Goal: Task Accomplishment & Management: Complete application form

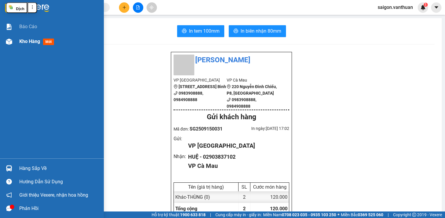
click at [4, 36] on div "Kho hàng mới" at bounding box center [52, 41] width 104 height 15
click at [4, 39] on div at bounding box center [9, 42] width 10 height 10
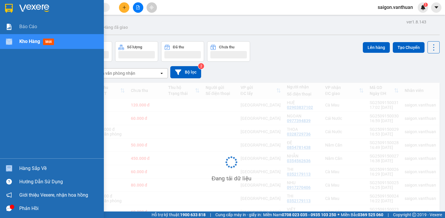
click at [4, 39] on div at bounding box center [9, 42] width 10 height 10
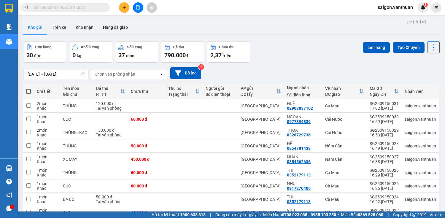
click at [28, 89] on span at bounding box center [28, 91] width 5 height 5
click at [29, 89] on input "checkbox" at bounding box center [29, 89] width 0 height 0
checkbox input "true"
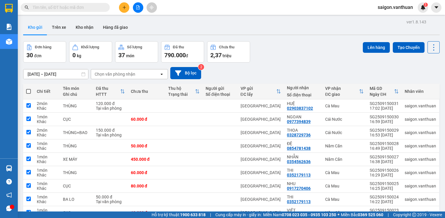
checkbox input "true"
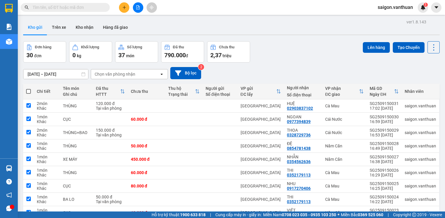
checkbox input "true"
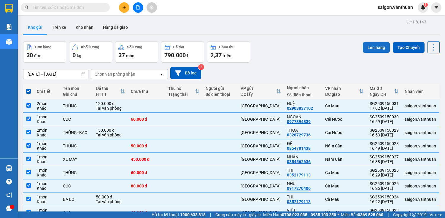
click at [232, 48] on button "Lên hàng" at bounding box center [376, 47] width 27 height 11
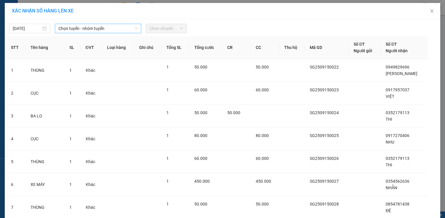
click at [68, 24] on span "Chọn tuyến - nhóm tuyến" at bounding box center [98, 28] width 79 height 9
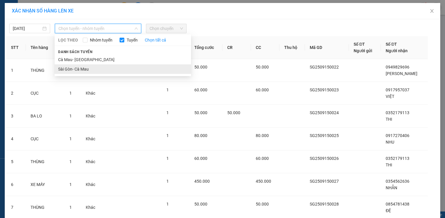
click at [65, 68] on li "Sài Gòn- Cà Mau" at bounding box center [123, 69] width 137 height 10
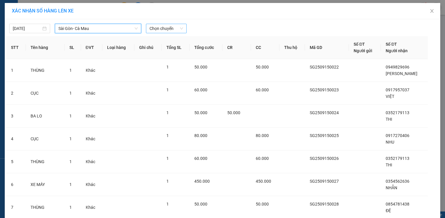
click at [174, 29] on span "Chọn chuyến" at bounding box center [167, 28] width 34 height 9
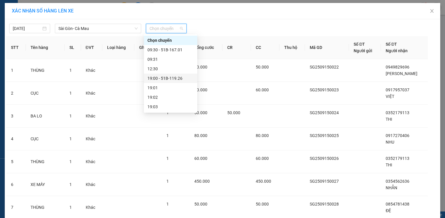
click at [181, 75] on div "19:00 - 51B-119.26" at bounding box center [170, 79] width 53 height 10
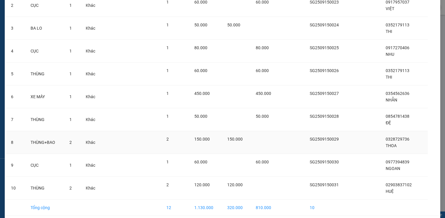
scroll to position [116, 0]
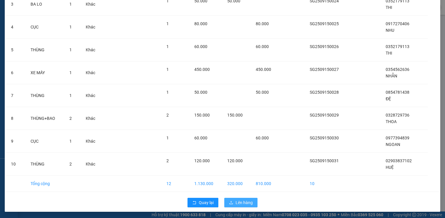
click at [232, 144] on button "Lên hàng" at bounding box center [241, 203] width 33 height 10
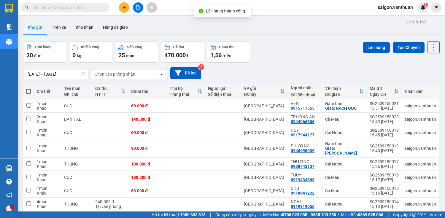
drag, startPoint x: 29, startPoint y: 89, endPoint x: 167, endPoint y: 88, distance: 138.7
click at [29, 89] on span at bounding box center [28, 91] width 5 height 5
click at [29, 89] on input "checkbox" at bounding box center [29, 89] width 0 height 0
checkbox input "true"
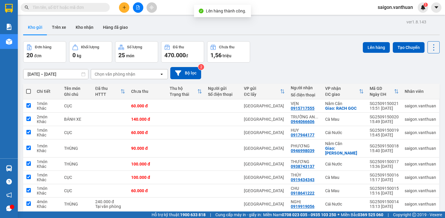
checkbox input "true"
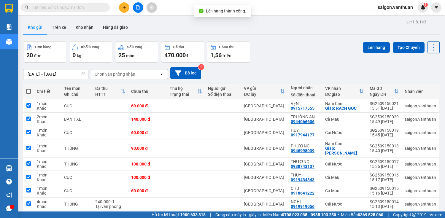
checkbox input "true"
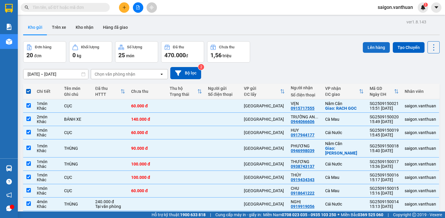
click at [232, 48] on button "Lên hàng" at bounding box center [376, 47] width 27 height 11
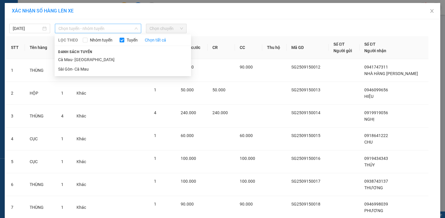
click at [85, 31] on span "Chọn tuyến - nhóm tuyến" at bounding box center [98, 28] width 79 height 9
click at [82, 64] on li "Sài Gòn- Cà Mau" at bounding box center [123, 69] width 137 height 10
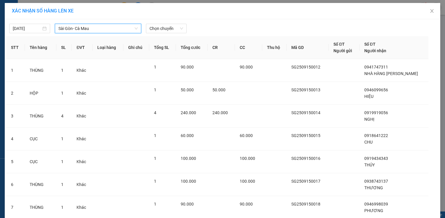
click at [181, 21] on div "[DATE] [GEOGRAPHIC_DATA]- Cà Mau [GEOGRAPHIC_DATA]- [GEOGRAPHIC_DATA] Mau LỌC T…" at bounding box center [222, 27] width 433 height 12
drag, startPoint x: 178, startPoint y: 26, endPoint x: 174, endPoint y: 34, distance: 8.8
click at [177, 29] on span "Chọn chuyến" at bounding box center [167, 28] width 34 height 9
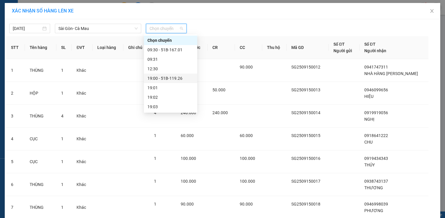
click at [175, 80] on div "19:00 - 51B-119.26" at bounding box center [170, 79] width 53 height 10
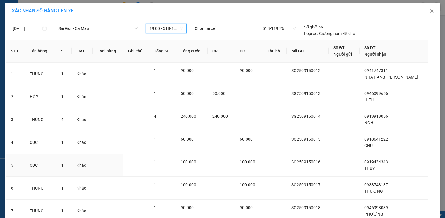
scroll to position [116, 0]
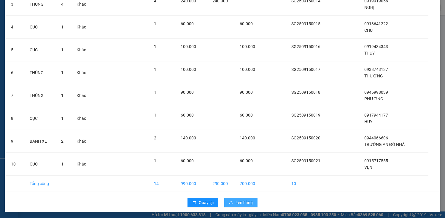
drag, startPoint x: 242, startPoint y: 202, endPoint x: 252, endPoint y: 200, distance: 9.6
click at [232, 144] on span "Lên hàng" at bounding box center [244, 203] width 17 height 7
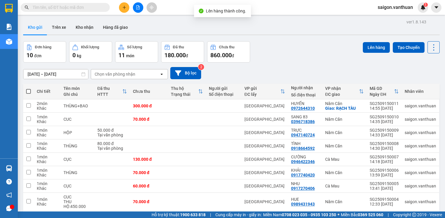
click at [29, 90] on span at bounding box center [28, 91] width 5 height 5
click at [29, 89] on input "checkbox" at bounding box center [29, 89] width 0 height 0
checkbox input "true"
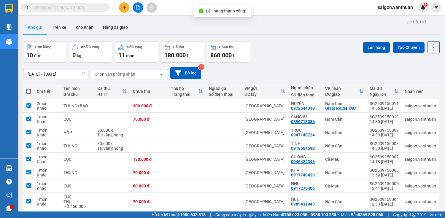
checkbox input "true"
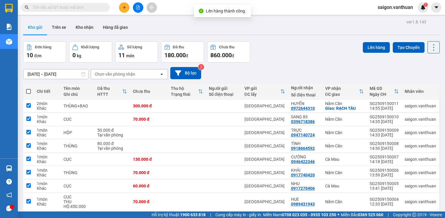
checkbox input "true"
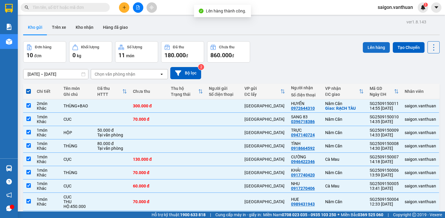
click at [232, 45] on button "Lên hàng" at bounding box center [376, 47] width 27 height 11
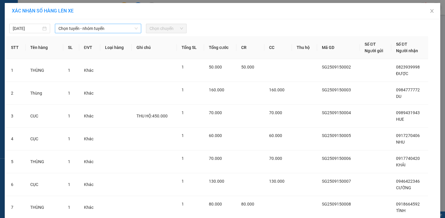
click at [91, 27] on span "Chọn tuyến - nhóm tuyến" at bounding box center [98, 28] width 79 height 9
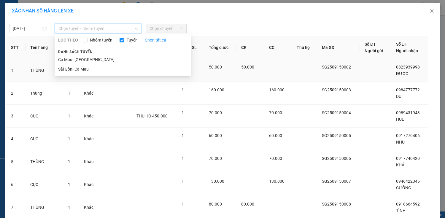
click at [83, 66] on li "Sài Gòn- Cà Mau" at bounding box center [123, 69] width 137 height 10
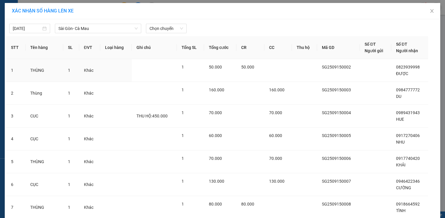
click at [171, 23] on div "[DATE] [GEOGRAPHIC_DATA]- Cà Mau LỌC THEO Nhóm tuyến Tuyến Chọn tất cả Danh sác…" at bounding box center [222, 27] width 433 height 12
drag, startPoint x: 175, startPoint y: 32, endPoint x: 175, endPoint y: 56, distance: 23.8
click at [176, 34] on div "[DATE] [GEOGRAPHIC_DATA]- Cà Mau LỌC THEO Nhóm tuyến Tuyến Chọn tất cả Danh sác…" at bounding box center [223, 171] width 436 height 305
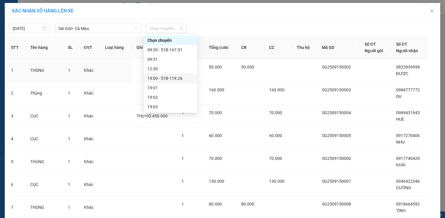
click at [171, 76] on div "19:00 - 51B-119.26" at bounding box center [171, 78] width 46 height 7
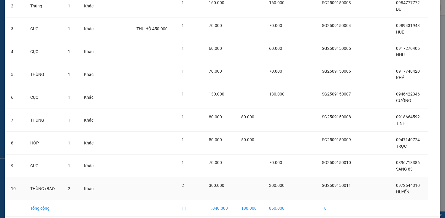
scroll to position [116, 0]
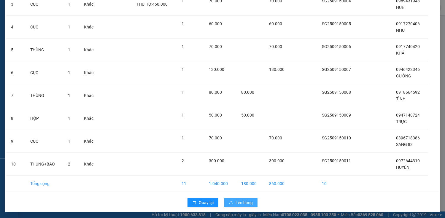
click at [232, 144] on span "Lên hàng" at bounding box center [244, 203] width 17 height 7
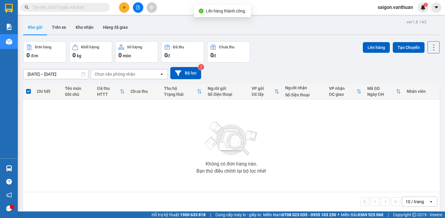
click at [139, 6] on icon "file-add" at bounding box center [138, 7] width 3 height 4
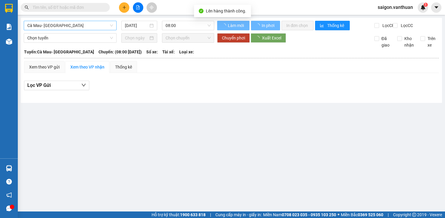
drag, startPoint x: 82, startPoint y: 25, endPoint x: 79, endPoint y: 30, distance: 5.9
click at [81, 27] on span "Cà Mau- [GEOGRAPHIC_DATA]" at bounding box center [70, 25] width 86 height 9
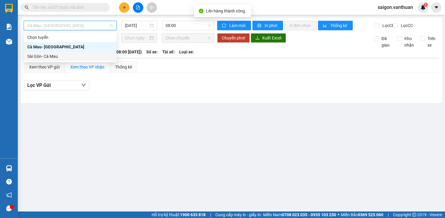
click at [64, 56] on div "Sài Gòn- Cà Mau" at bounding box center [70, 56] width 86 height 7
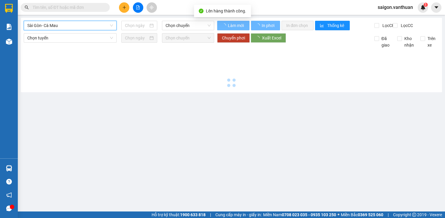
type input "[DATE]"
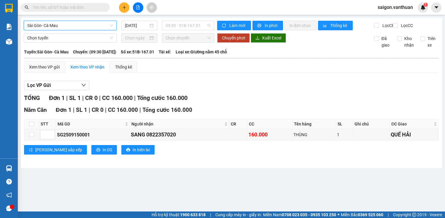
drag, startPoint x: 177, startPoint y: 24, endPoint x: 187, endPoint y: 33, distance: 13.5
click at [179, 26] on span "09:30 - 51B-167.01" at bounding box center [188, 25] width 45 height 9
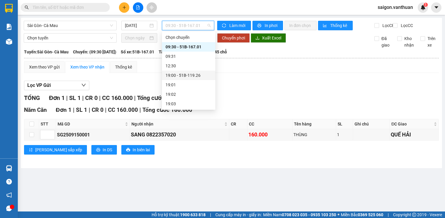
click at [195, 77] on div "19:00 - 51B-119.26" at bounding box center [189, 75] width 46 height 7
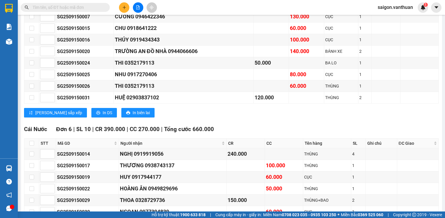
scroll to position [143, 0]
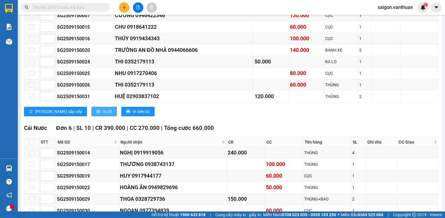
click at [91, 116] on button "In DS" at bounding box center [104, 112] width 26 height 10
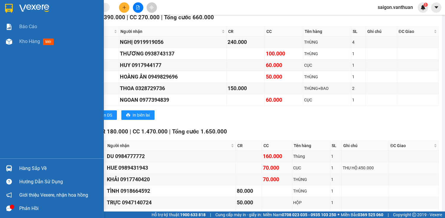
scroll to position [261, 0]
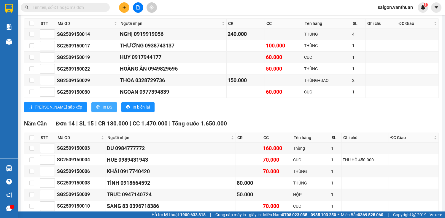
click at [91, 105] on button "In DS" at bounding box center [104, 107] width 26 height 10
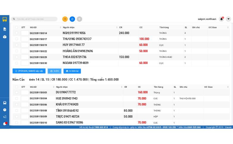
scroll to position [0, 0]
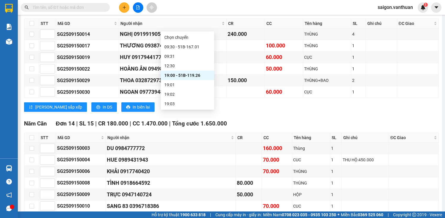
click at [191, 76] on div "19:00 - 51B-119.26" at bounding box center [188, 75] width 46 height 7
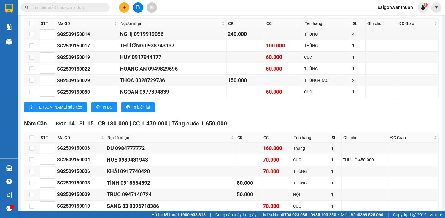
drag, startPoint x: 33, startPoint y: 157, endPoint x: 288, endPoint y: 86, distance: 264.7
drag, startPoint x: 206, startPoint y: 27, endPoint x: 203, endPoint y: 33, distance: 6.4
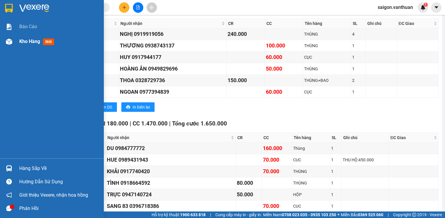
click at [17, 38] on div "Kho hàng mới" at bounding box center [52, 41] width 104 height 15
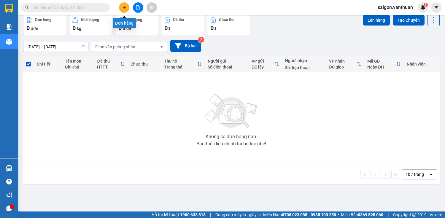
click at [123, 7] on icon "plus" at bounding box center [124, 7] width 4 height 4
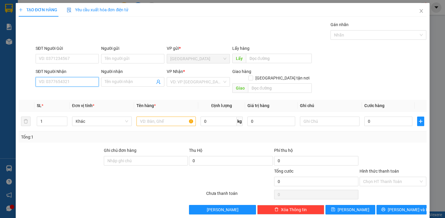
drag, startPoint x: 70, startPoint y: 82, endPoint x: 72, endPoint y: 74, distance: 8.5
click at [72, 77] on input "SĐT Người Nhận" at bounding box center [67, 82] width 63 height 10
drag, startPoint x: 69, startPoint y: 83, endPoint x: 0, endPoint y: 92, distance: 69.9
click at [0, 93] on div "TẠO ĐƠN HÀNG Yêu cầu xuất hóa đơn điện tử Transit Pickup Surcharge Ids Transit …" at bounding box center [222, 109] width 445 height 218
type input "0964794805"
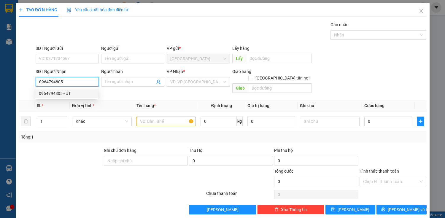
click at [80, 93] on div "0964794805 - ÚT" at bounding box center [67, 93] width 56 height 7
type input "ÚT"
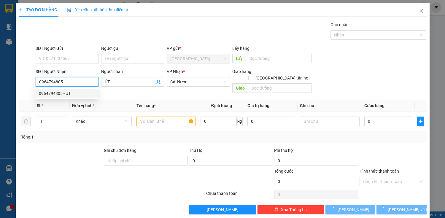
type input "70.000"
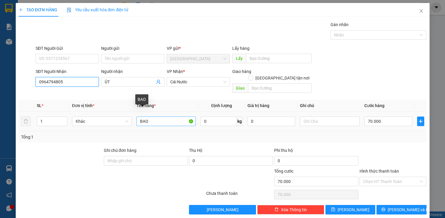
type input "0964794805"
drag, startPoint x: 159, startPoint y: 115, endPoint x: 132, endPoint y: 117, distance: 26.6
click at [132, 121] on tr "1 Khác BAO 0 kg 0 70.000" at bounding box center [223, 122] width 408 height 20
type input "CỤC"
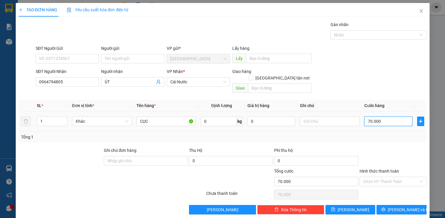
click at [232, 117] on input "70.000" at bounding box center [389, 122] width 48 height 10
type input "5"
type input "50"
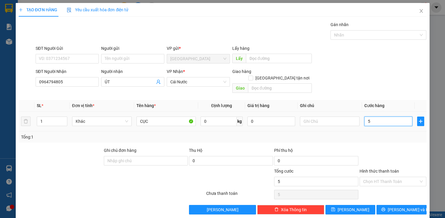
type input "50"
type input "500"
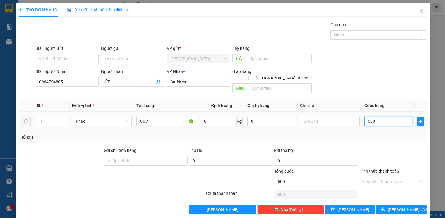
type input "5.000"
type input "50.000"
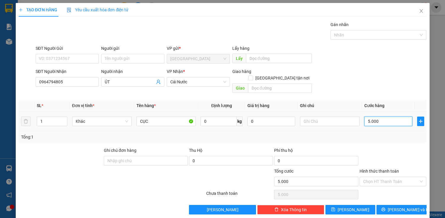
type input "50.000"
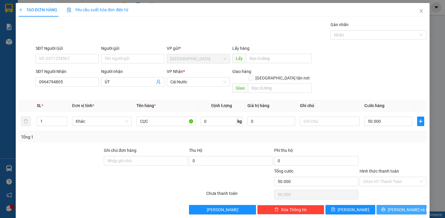
click at [232, 144] on span "[PERSON_NAME] và In" at bounding box center [409, 210] width 42 height 7
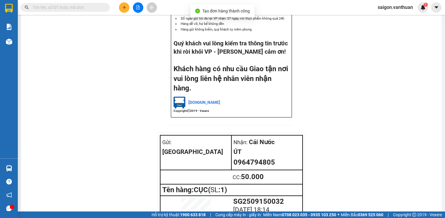
click at [123, 6] on icon "plus" at bounding box center [124, 7] width 4 height 4
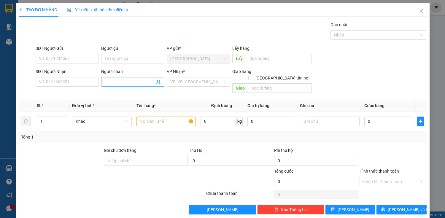
click at [118, 80] on input "Người nhận" at bounding box center [130, 82] width 50 height 7
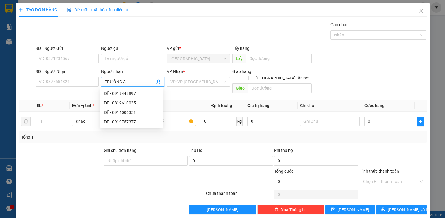
type input "TRƯỜNG AN"
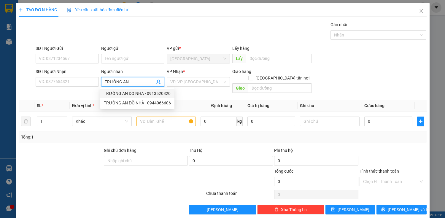
click at [131, 92] on div "TRƯỜNG AN DO NHA - 0913520820" at bounding box center [137, 93] width 67 height 7
type input "0913520820"
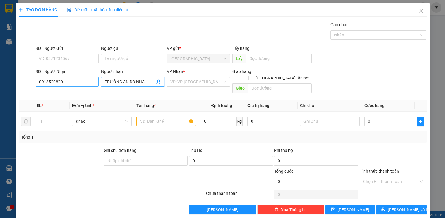
type input "TRƯỜNG AN DO NHA"
click at [91, 82] on input "0913520820" at bounding box center [67, 82] width 63 height 10
type input "0913520820"
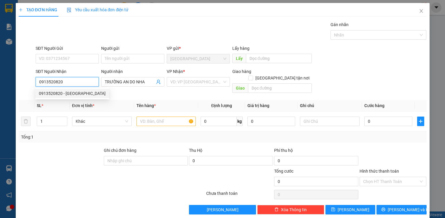
click at [80, 91] on div "0913520820 - [GEOGRAPHIC_DATA]" at bounding box center [72, 93] width 67 height 7
type input "150.000"
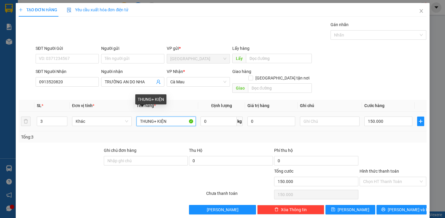
click at [178, 117] on input "THUNG+ KIỆN" at bounding box center [167, 122] width 60 height 10
type input "T"
type input "THÙNG"
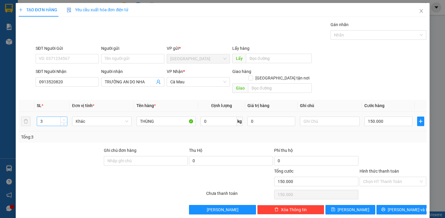
type input "4"
click at [64, 119] on icon "up" at bounding box center [64, 120] width 2 height 2
click at [232, 117] on input "150.000" at bounding box center [389, 122] width 48 height 10
click at [232, 144] on div "Hình thức thanh toán" at bounding box center [393, 172] width 67 height 9
drag, startPoint x: 393, startPoint y: 203, endPoint x: 381, endPoint y: 196, distance: 13.7
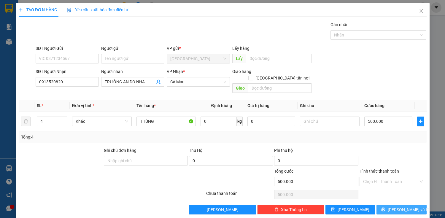
click at [232, 144] on span "[PERSON_NAME] và In" at bounding box center [409, 210] width 42 height 7
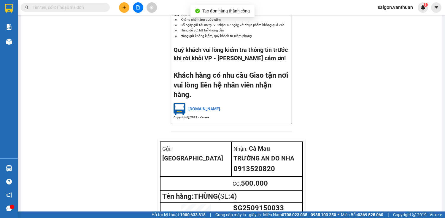
click at [121, 5] on button at bounding box center [124, 7] width 10 height 10
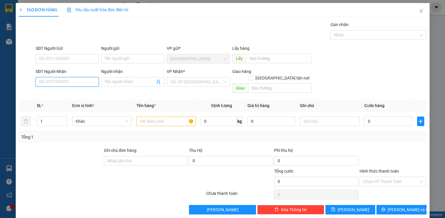
click at [66, 83] on input "SĐT Người Nhận" at bounding box center [67, 82] width 63 height 10
type input "0375505347"
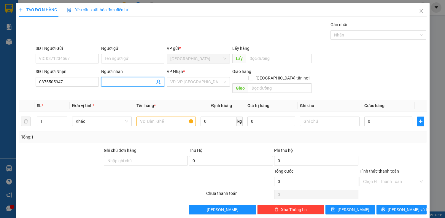
click at [124, 84] on input "Người nhận" at bounding box center [130, 82] width 50 height 7
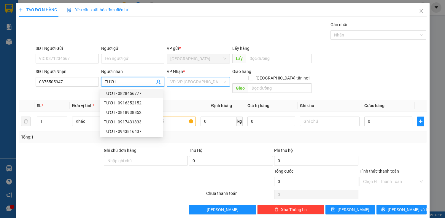
type input "TƯƠI"
click at [191, 86] on input "search" at bounding box center [196, 82] width 52 height 9
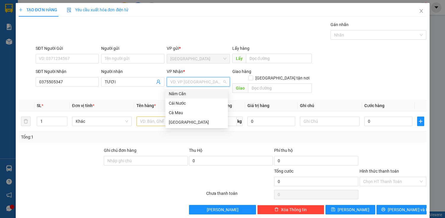
click at [189, 94] on div "Năm Căn" at bounding box center [197, 94] width 56 height 7
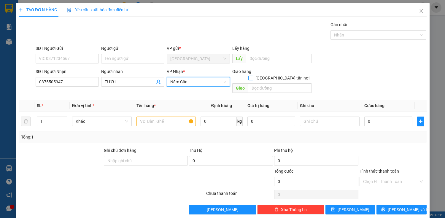
click at [232, 76] on input "[GEOGRAPHIC_DATA] tận nơi" at bounding box center [251, 78] width 4 height 4
checkbox input "true"
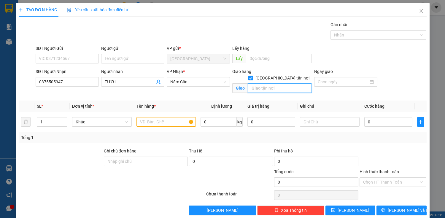
click at [232, 83] on input "text" at bounding box center [280, 88] width 64 height 10
type input "KHAI LONG"
click at [172, 123] on input "text" at bounding box center [167, 122] width 60 height 10
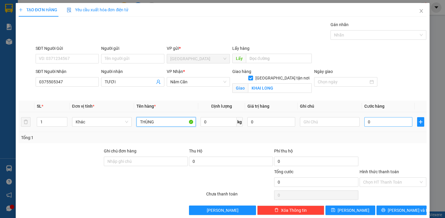
type input "THÙNG"
click at [232, 120] on input "0" at bounding box center [389, 122] width 48 height 10
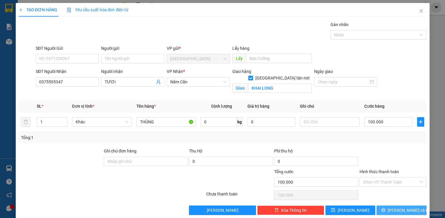
click at [232, 144] on span "[PERSON_NAME] và In" at bounding box center [409, 210] width 42 height 7
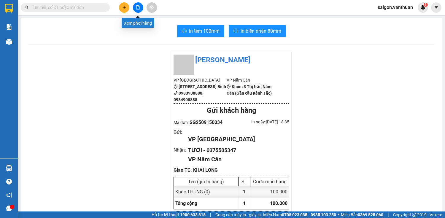
click at [139, 5] on button at bounding box center [138, 7] width 10 height 10
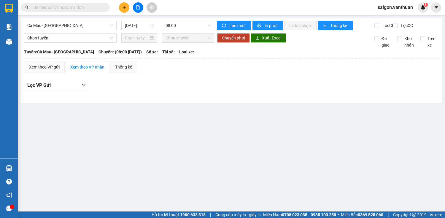
drag, startPoint x: 86, startPoint y: 27, endPoint x: 78, endPoint y: 31, distance: 9.4
click at [81, 30] on div "Cà Mau- [GEOGRAPHIC_DATA]" at bounding box center [70, 26] width 93 height 10
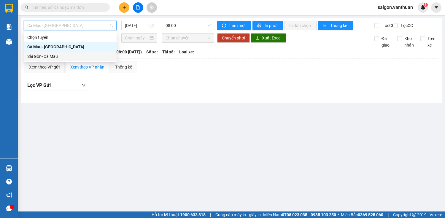
click at [43, 53] on div "Sài Gòn- Cà Mau" at bounding box center [70, 56] width 86 height 7
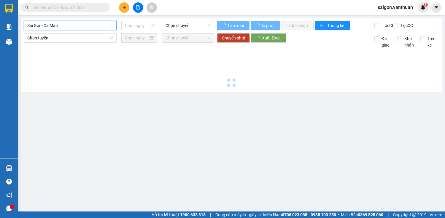
type input "[DATE]"
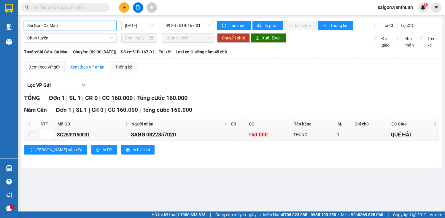
click at [191, 29] on span "09:30 - 51B-167.01" at bounding box center [188, 25] width 45 height 9
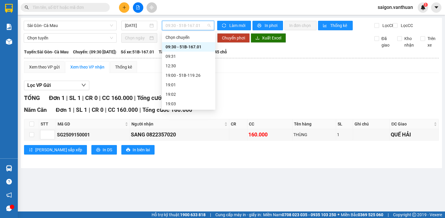
click at [193, 47] on div "09:30 - 51B-167.01" at bounding box center [189, 47] width 46 height 7
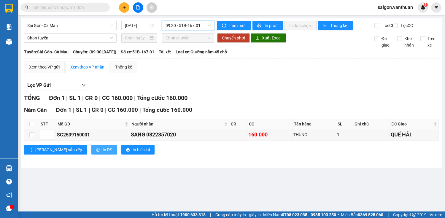
click at [103, 144] on span "In DS" at bounding box center [108, 150] width 10 height 7
click at [196, 29] on span "09:30 - 51B-167.01" at bounding box center [188, 25] width 45 height 9
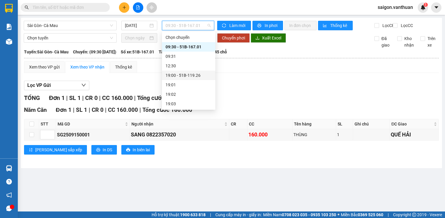
click at [201, 73] on div "19:00 - 51B-119.26" at bounding box center [189, 75] width 46 height 7
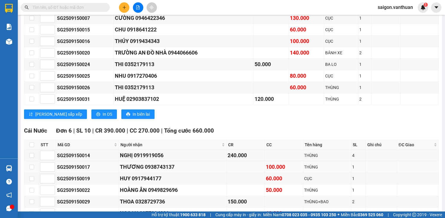
scroll to position [143, 0]
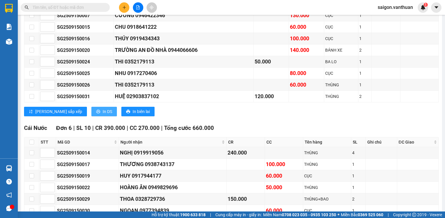
click at [103, 114] on span "In DS" at bounding box center [108, 111] width 10 height 7
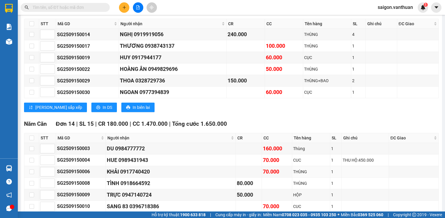
scroll to position [261, 0]
click at [103, 108] on span "In DS" at bounding box center [108, 107] width 10 height 7
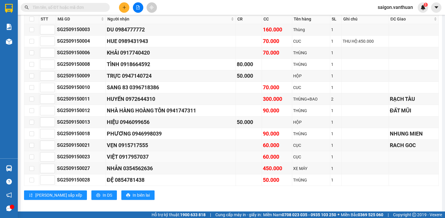
scroll to position [384, 0]
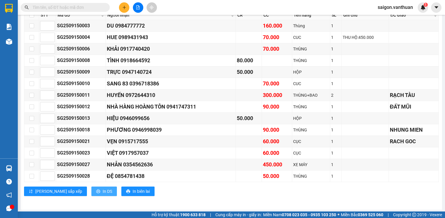
click at [103, 144] on span "In DS" at bounding box center [108, 191] width 10 height 7
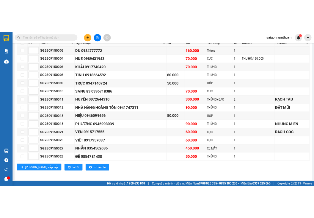
scroll to position [388, 0]
